Goal: Task Accomplishment & Management: Use online tool/utility

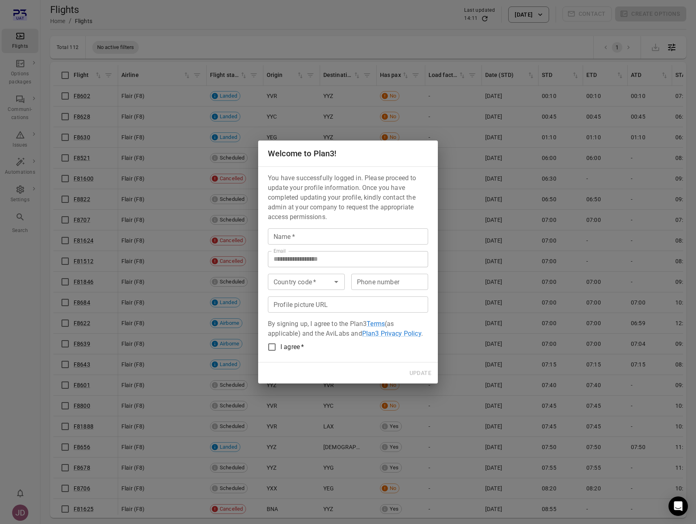
click at [316, 235] on input "Name   *" at bounding box center [348, 236] width 160 height 16
paste input "*********"
click at [357, 229] on input "**********" at bounding box center [348, 236] width 160 height 16
click at [351, 238] on input "**********" at bounding box center [348, 236] width 160 height 16
type input "**********"
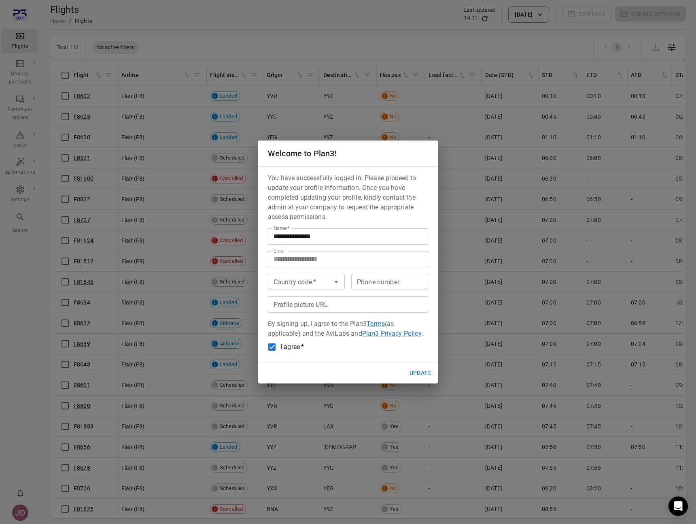
click at [419, 377] on button "Update" at bounding box center [420, 372] width 28 height 15
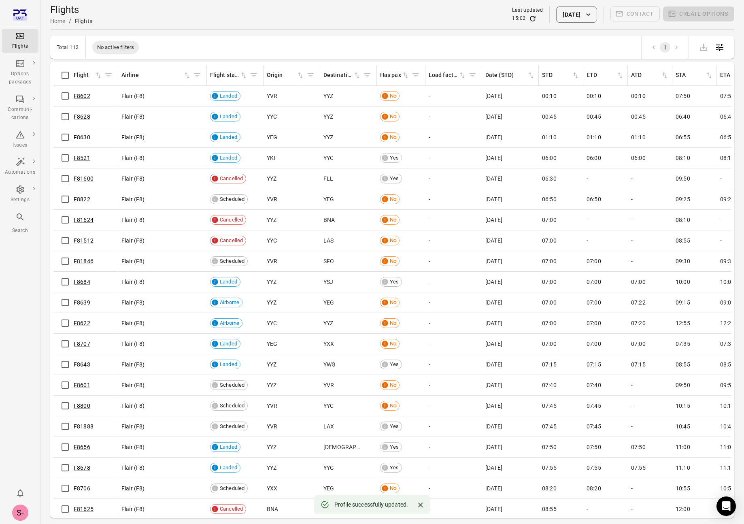
click at [567, 14] on button "13 Oct 2025" at bounding box center [576, 14] width 40 height 16
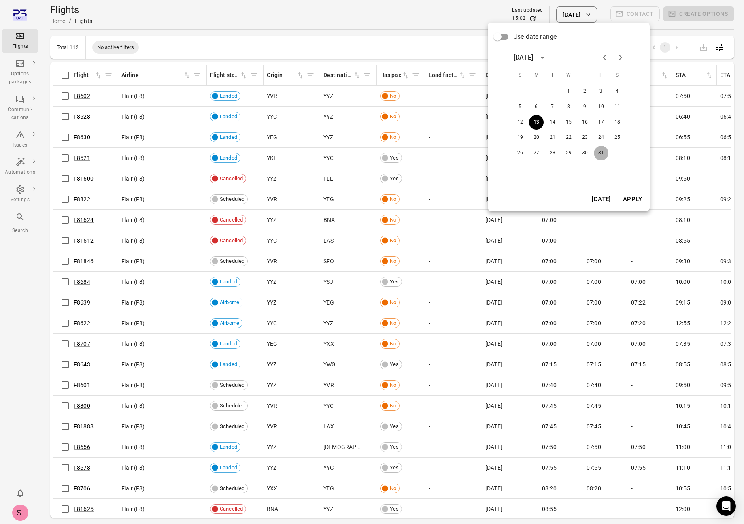
click at [603, 146] on button "31" at bounding box center [601, 153] width 15 height 15
click at [638, 200] on button "Apply" at bounding box center [632, 199] width 28 height 17
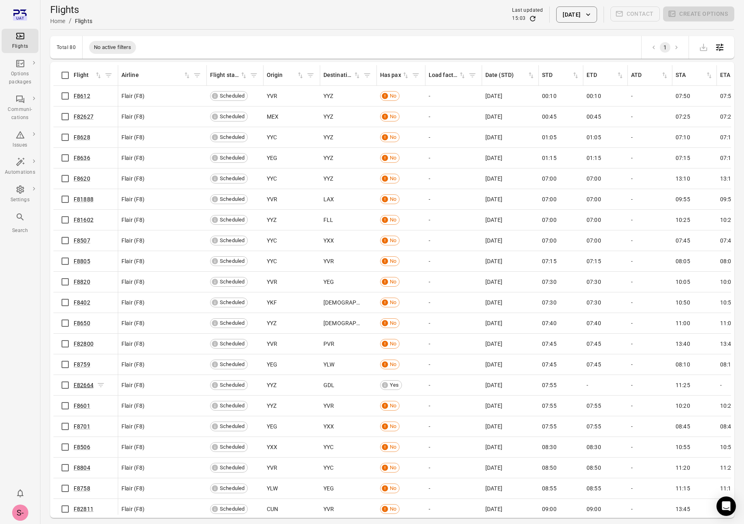
click at [84, 386] on link "F82664" at bounding box center [84, 385] width 20 height 6
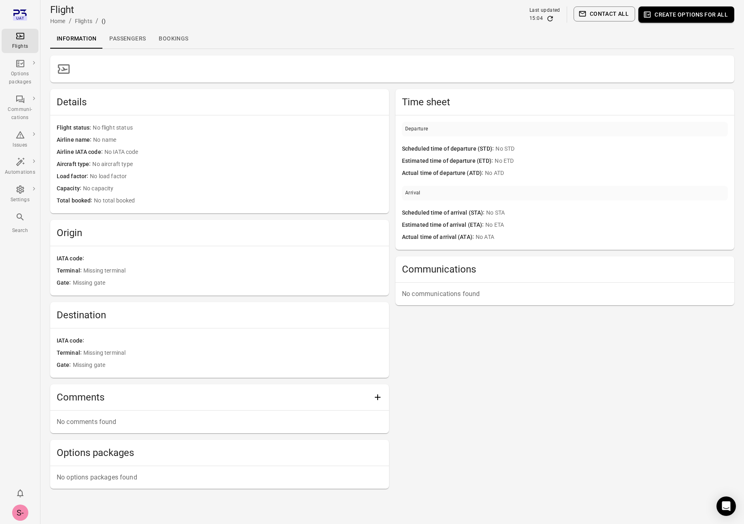
scroll to position [2, 0]
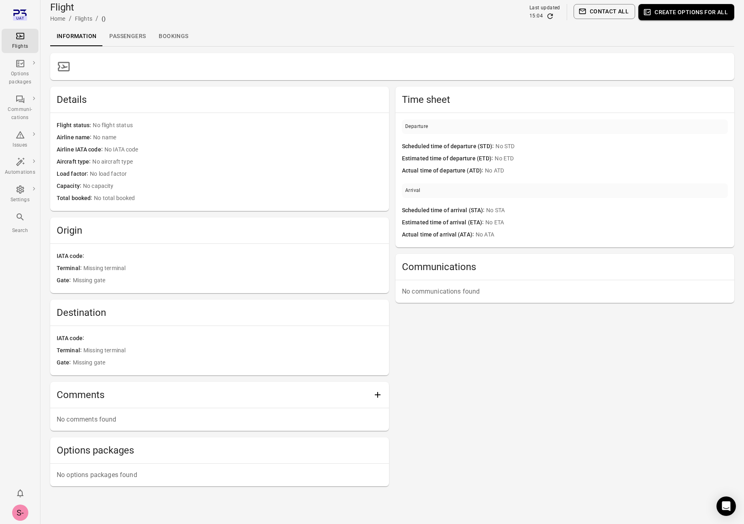
click at [138, 40] on link "Passengers" at bounding box center [127, 36] width 49 height 19
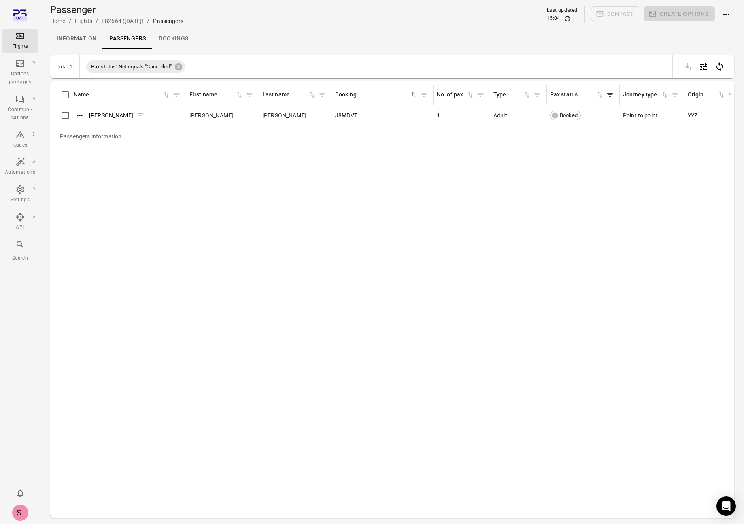
click at [120, 118] on link "[PERSON_NAME]" at bounding box center [111, 115] width 44 height 6
click at [330, 257] on div "Passengers information Name First name Last name Booking sorted ascending No. o…" at bounding box center [391, 298] width 677 height 430
click at [115, 116] on link "[PERSON_NAME]" at bounding box center [111, 115] width 44 height 6
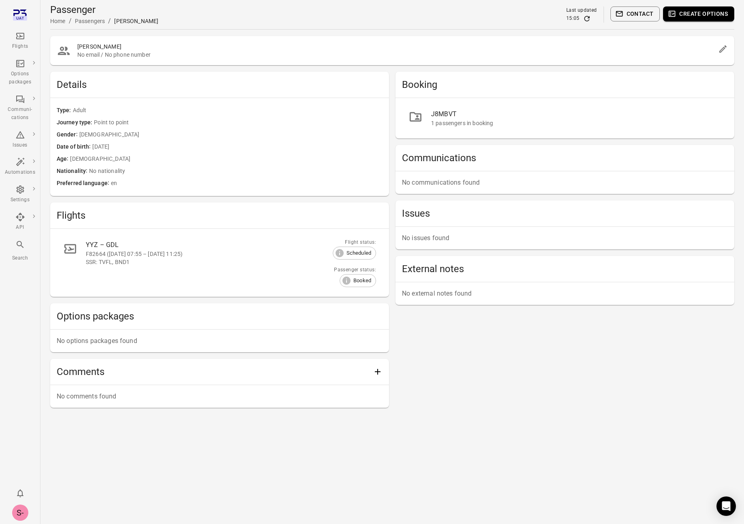
click at [688, 12] on button "Create options" at bounding box center [698, 13] width 71 height 15
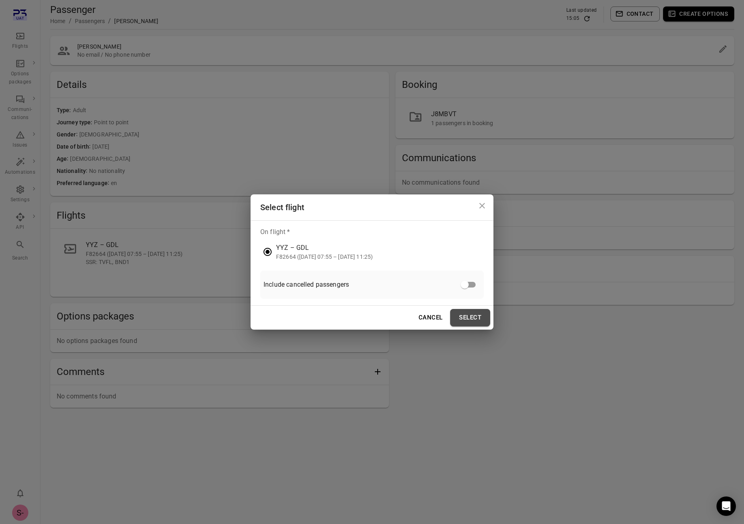
click at [470, 317] on button "Select" at bounding box center [470, 317] width 40 height 17
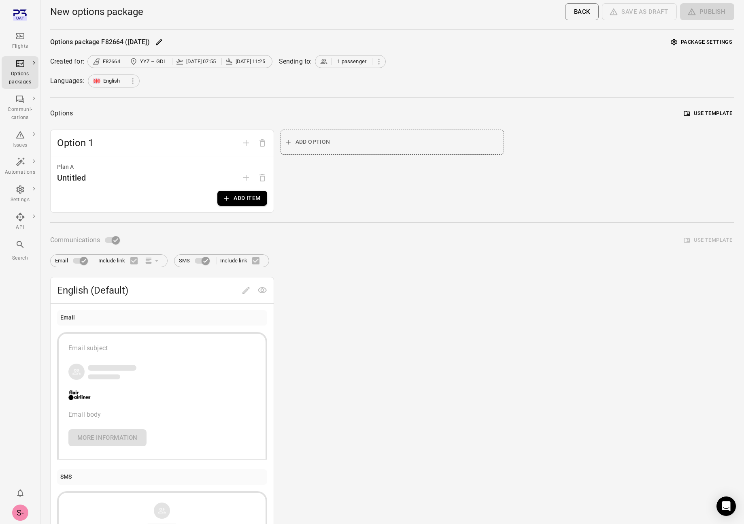
click at [243, 193] on button "Add item" at bounding box center [241, 198] width 49 height 15
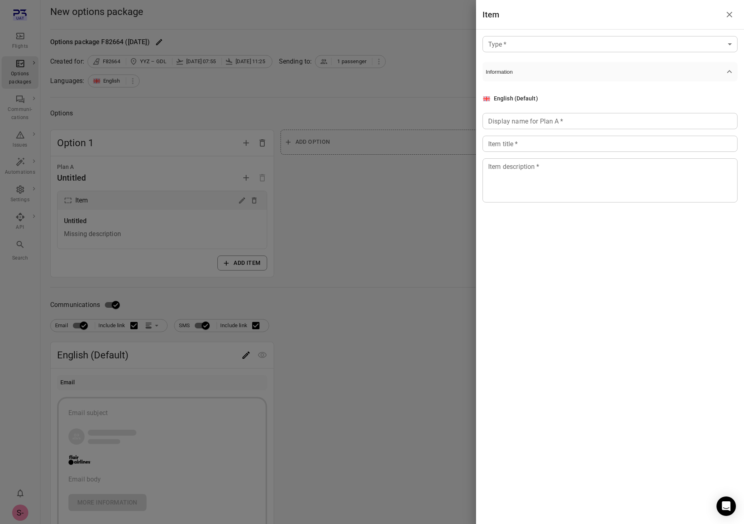
click at [557, 45] on body "Flights Options packages Communi-cations Issues Automations Settings API Search…" at bounding box center [372, 346] width 744 height 692
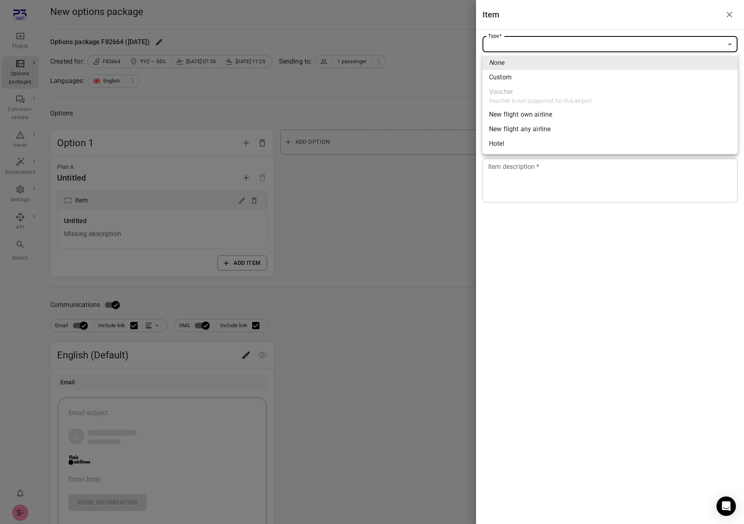
click at [562, 117] on li "New flight own airline" at bounding box center [609, 114] width 255 height 15
type input "**********"
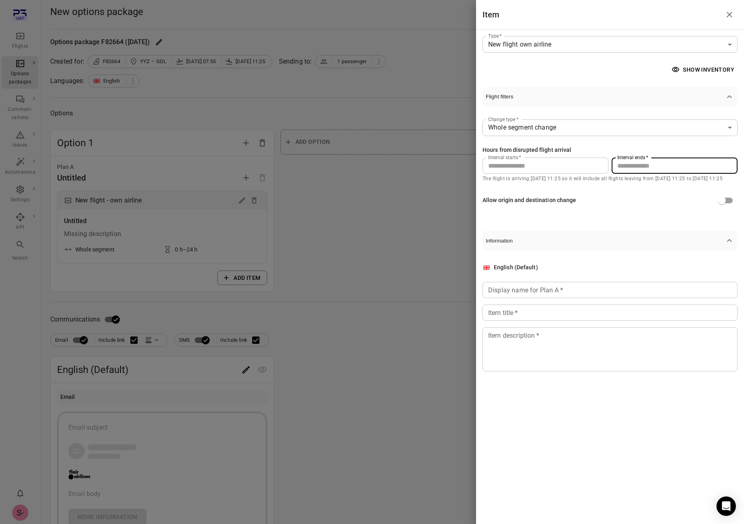
click at [631, 169] on input "**" at bounding box center [674, 165] width 126 height 16
type input "***"
click at [564, 294] on input "Display name for Plan A   *" at bounding box center [609, 290] width 255 height 16
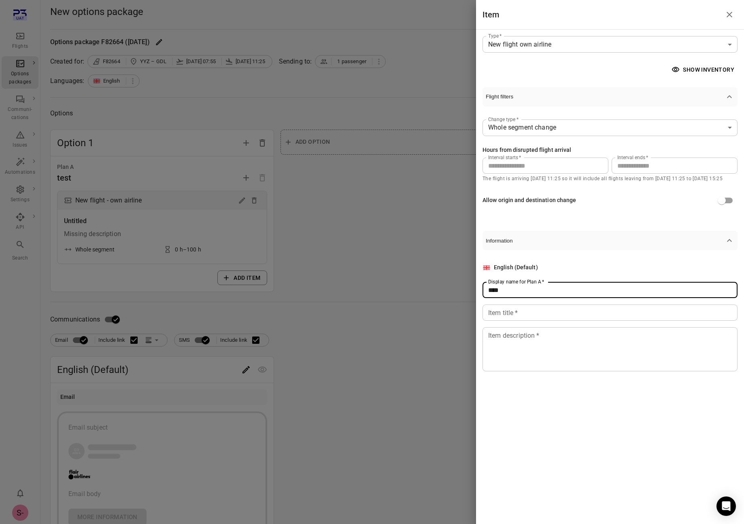
type input "****"
click at [503, 312] on input "Item title   *" at bounding box center [609, 312] width 255 height 16
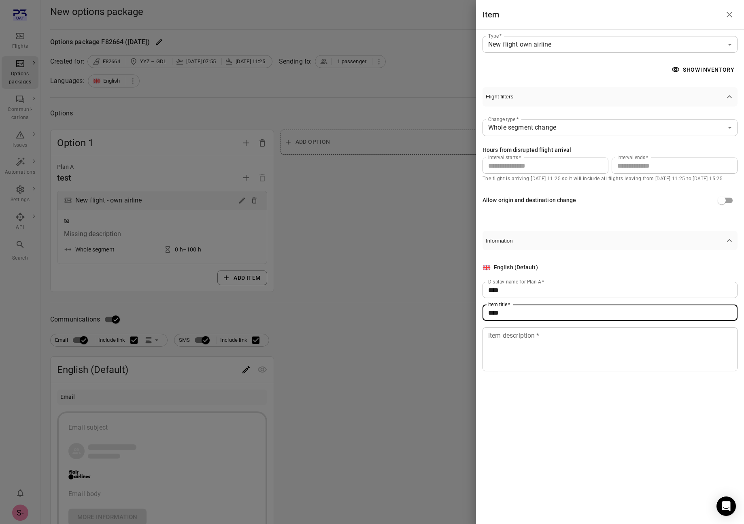
type input "****"
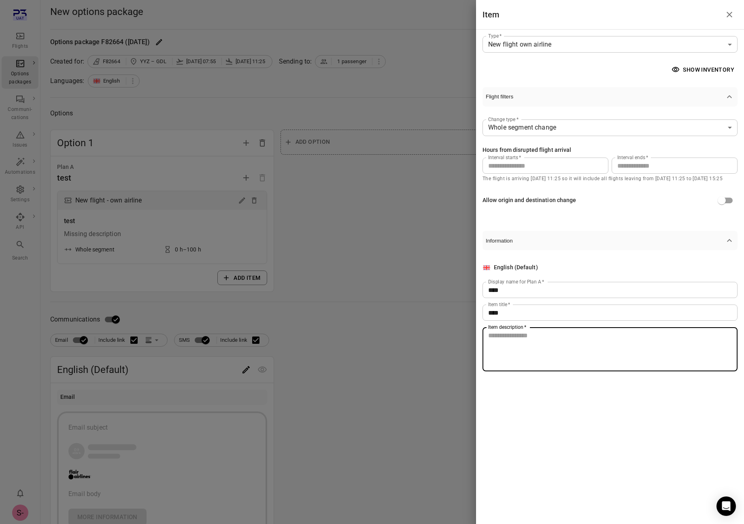
click at [514, 337] on textarea "Item description   *" at bounding box center [610, 349] width 244 height 37
type textarea "****"
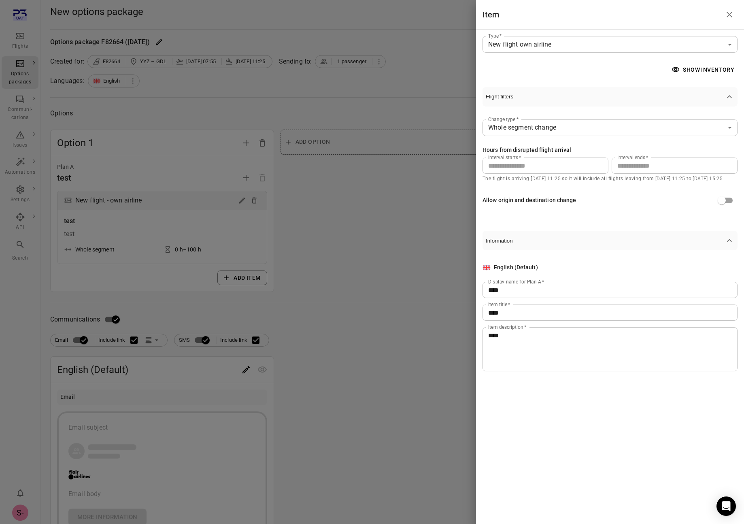
click at [459, 244] on div at bounding box center [372, 262] width 744 height 524
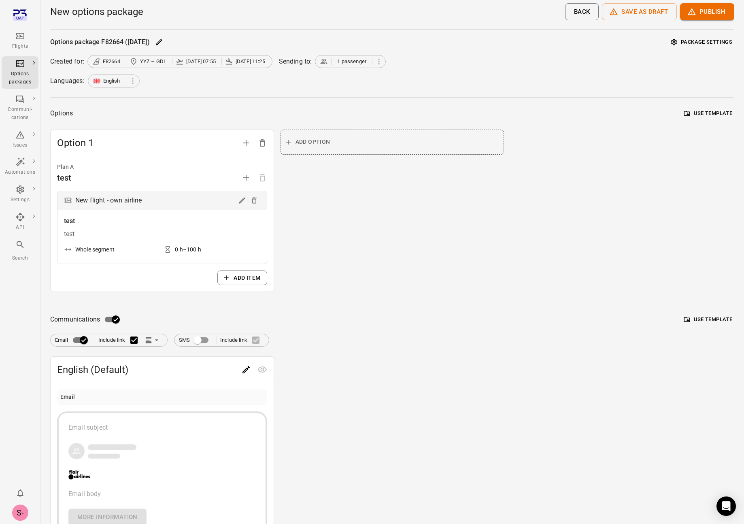
scroll to position [2, 0]
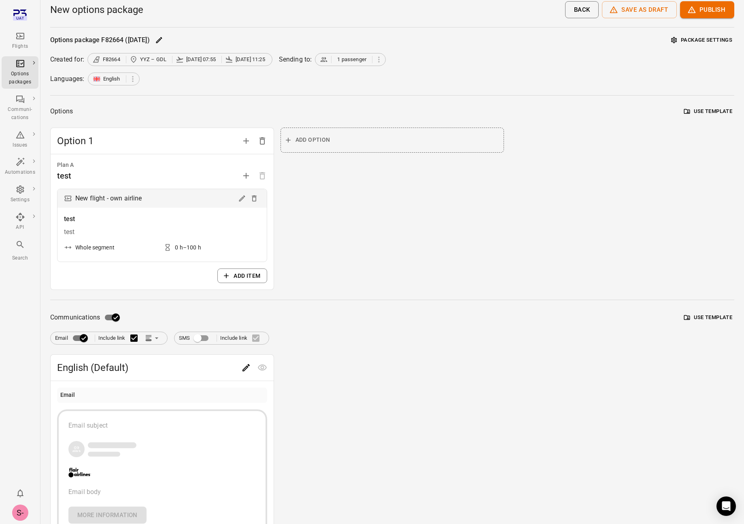
click at [17, 38] on icon "Main navigation" at bounding box center [20, 36] width 8 height 6
click at [250, 367] on icon "Edit" at bounding box center [246, 369] width 10 height 10
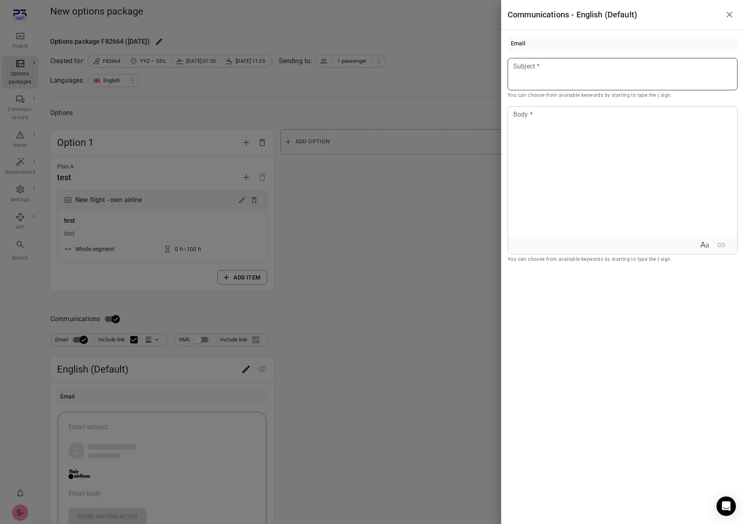
drag, startPoint x: 645, startPoint y: 38, endPoint x: 635, endPoint y: 60, distance: 24.3
click at [645, 40] on div "Email" at bounding box center [622, 43] width 230 height 15
click at [635, 60] on div at bounding box center [622, 74] width 230 height 32
click at [601, 147] on div at bounding box center [622, 170] width 229 height 129
click at [454, 170] on div at bounding box center [372, 262] width 744 height 524
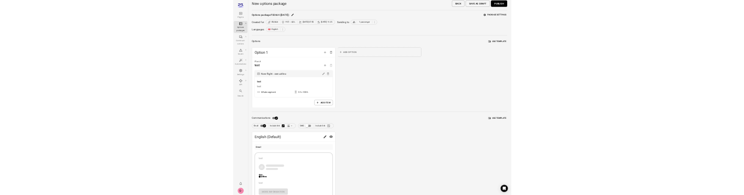
scroll to position [0, 0]
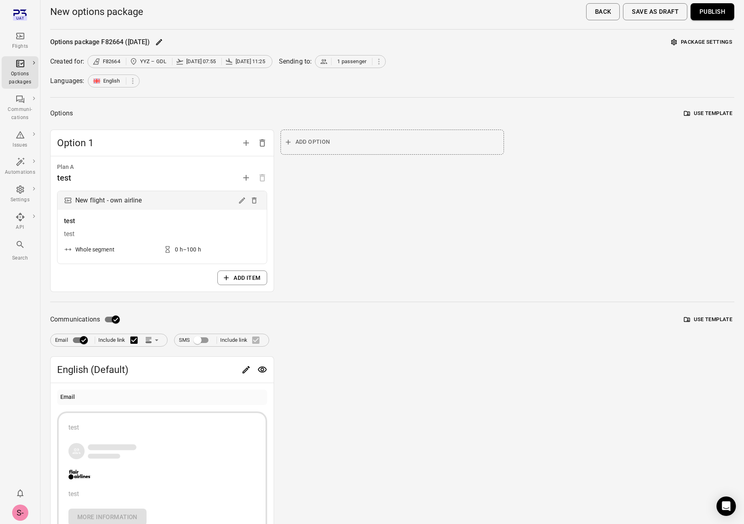
click at [707, 11] on button "Publish" at bounding box center [712, 11] width 44 height 17
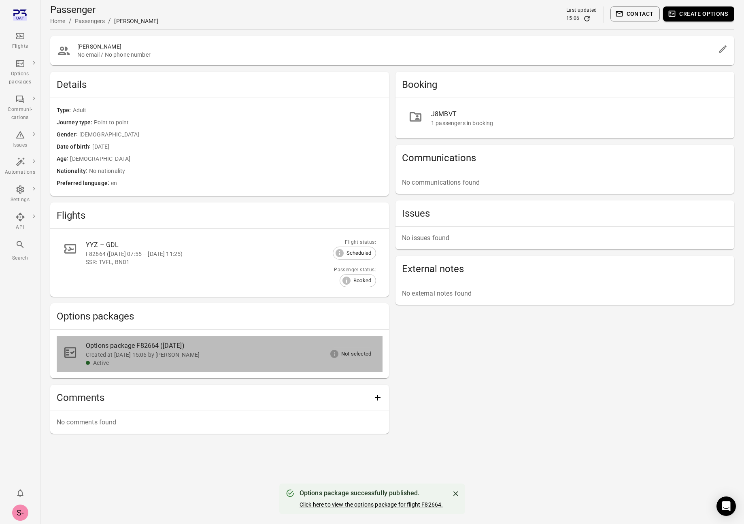
click at [172, 346] on div "Options package F82664 (31 Oct)" at bounding box center [224, 346] width 277 height 10
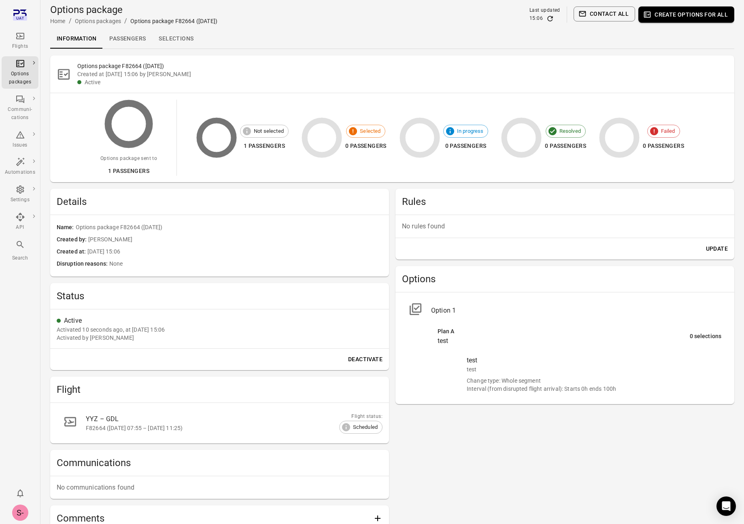
click at [186, 39] on link "Selections" at bounding box center [176, 38] width 48 height 19
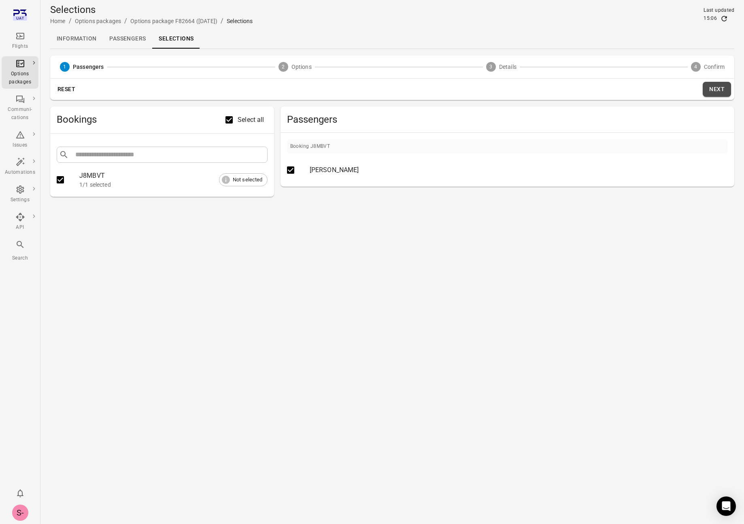
click at [719, 87] on button "Next" at bounding box center [717, 89] width 28 height 15
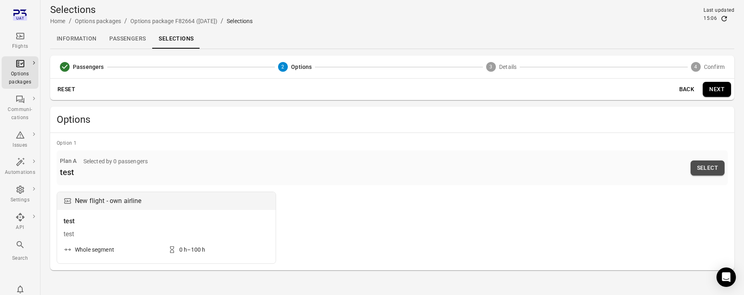
click at [707, 168] on button "Select" at bounding box center [707, 167] width 34 height 15
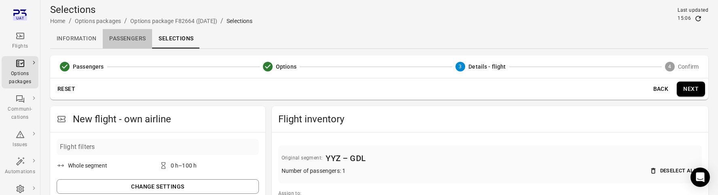
click at [117, 41] on link "Passengers" at bounding box center [127, 38] width 49 height 19
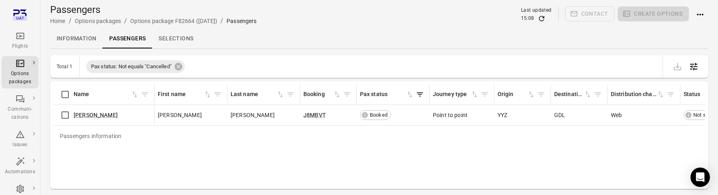
click at [184, 38] on link "Selections" at bounding box center [176, 38] width 48 height 19
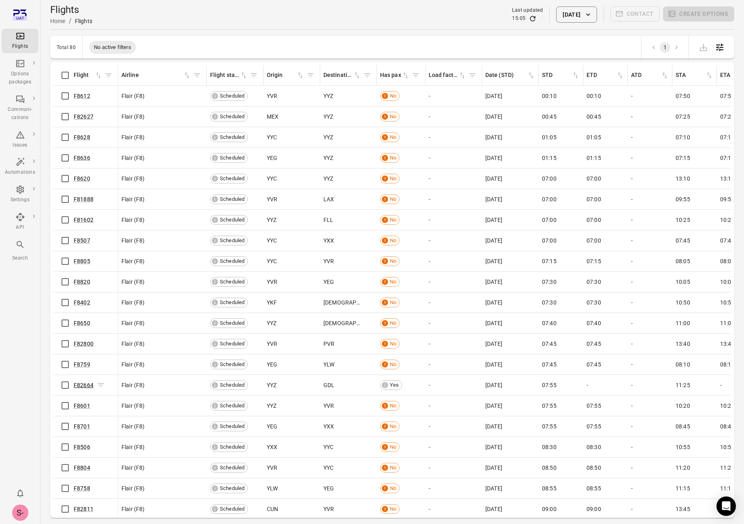
click at [83, 388] on link "F82664" at bounding box center [84, 385] width 20 height 6
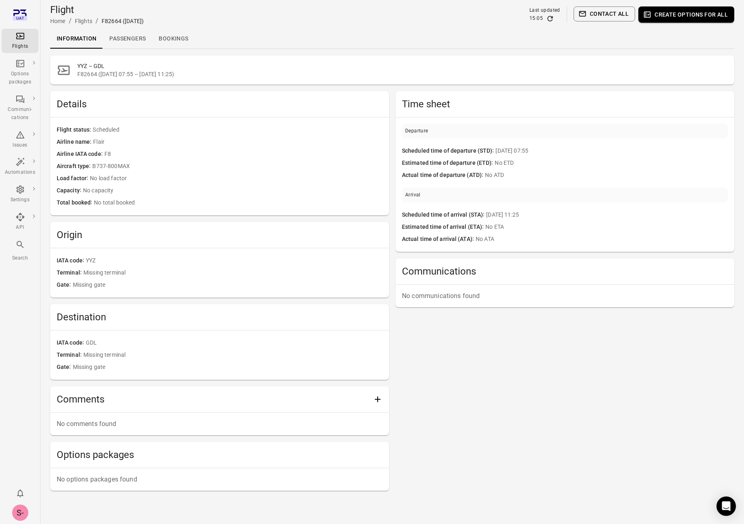
click at [132, 42] on link "Passengers" at bounding box center [127, 38] width 49 height 19
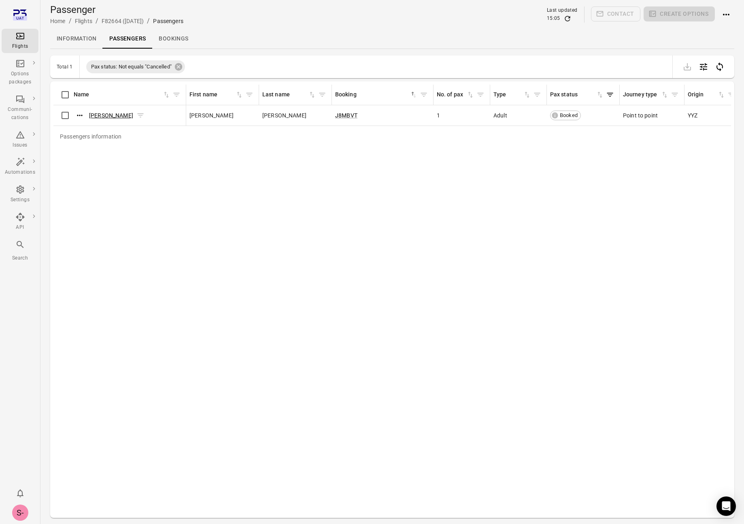
click at [107, 116] on link "[PERSON_NAME]" at bounding box center [111, 115] width 44 height 6
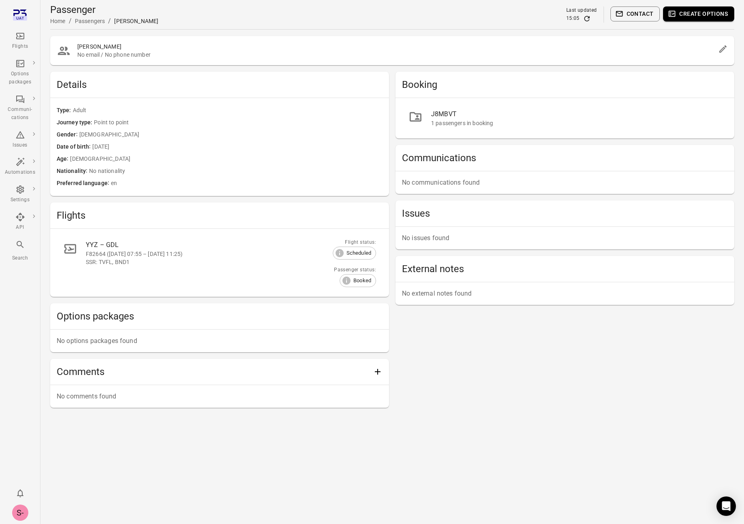
click at [264, 163] on div "Age [DEMOGRAPHIC_DATA] y/o" at bounding box center [220, 159] width 326 height 12
click at [264, 163] on span "[DEMOGRAPHIC_DATA]" at bounding box center [226, 159] width 312 height 9
